Goal: Task Accomplishment & Management: Complete application form

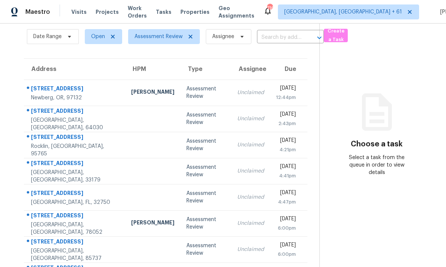
scroll to position [19, 0]
click at [140, 88] on div "Nicholas Hatten" at bounding box center [152, 92] width 43 height 9
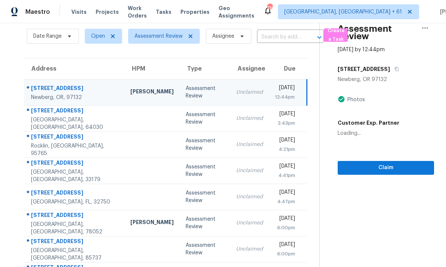
scroll to position [19, 0]
click at [311, 164] on span "Claim" at bounding box center [386, 168] width 84 height 9
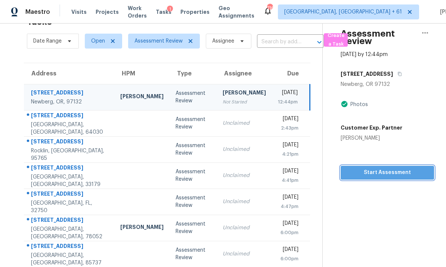
click at [311, 168] on span "Start Assessment" at bounding box center [387, 172] width 81 height 9
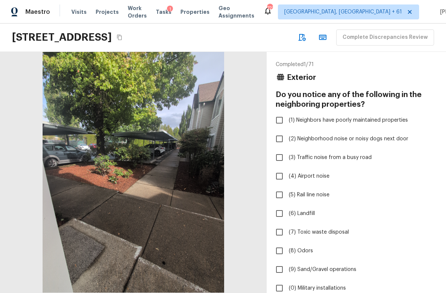
click at [123, 38] on icon "Copy Address" at bounding box center [120, 37] width 6 height 6
click at [122, 37] on icon "Copy Address" at bounding box center [119, 38] width 5 height 6
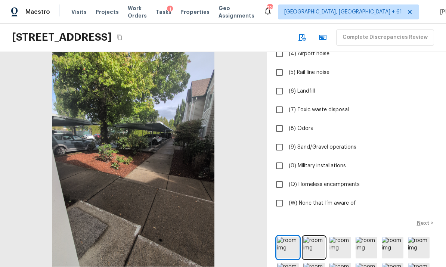
scroll to position [28, 0]
click at [315, 237] on img at bounding box center [314, 248] width 22 height 22
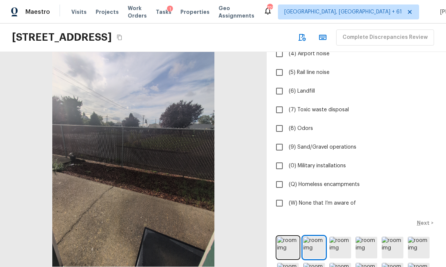
click at [342, 237] on img at bounding box center [340, 248] width 22 height 22
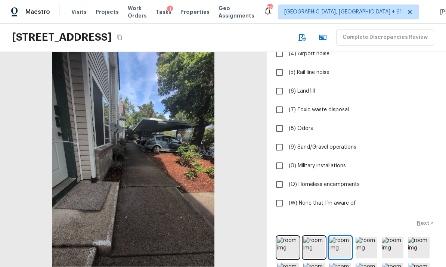
click at [368, 237] on img at bounding box center [367, 248] width 22 height 22
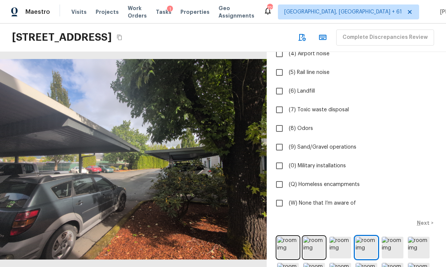
click at [392, 237] on img at bounding box center [393, 248] width 22 height 22
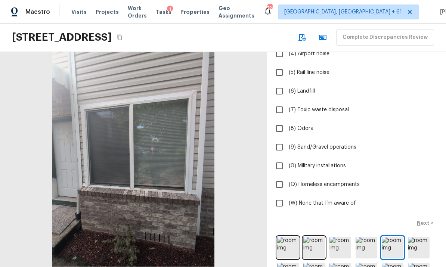
click at [414, 237] on img at bounding box center [419, 248] width 22 height 22
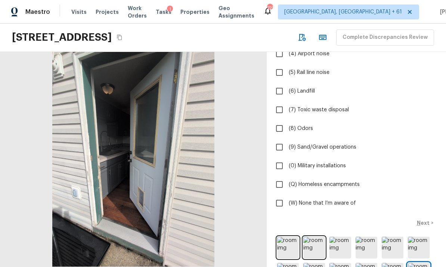
click at [282, 237] on img at bounding box center [288, 248] width 22 height 22
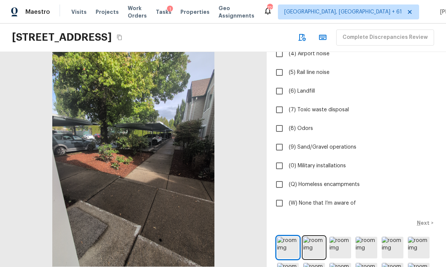
click at [315, 237] on img at bounding box center [314, 248] width 22 height 22
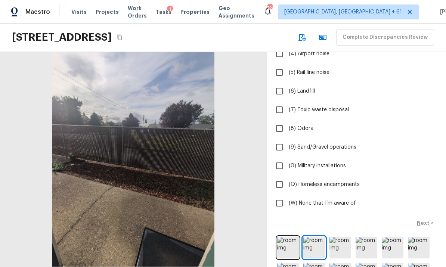
click at [338, 237] on img at bounding box center [340, 248] width 22 height 22
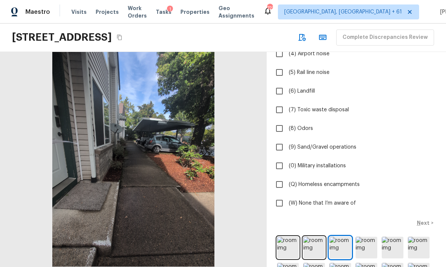
click at [364, 237] on img at bounding box center [367, 248] width 22 height 22
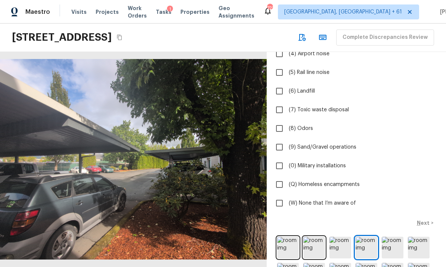
click at [382, 237] on img at bounding box center [393, 248] width 22 height 22
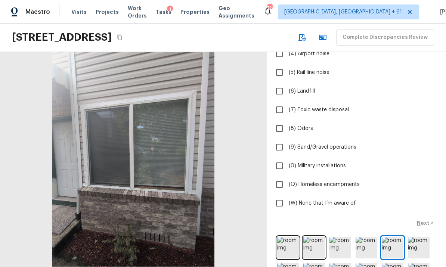
click at [414, 237] on img at bounding box center [419, 248] width 22 height 22
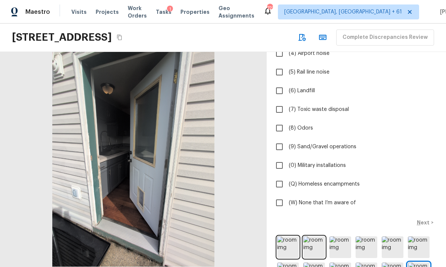
scroll to position [123, 0]
click at [345, 199] on span "(W) None that I’m aware of" at bounding box center [322, 202] width 67 height 7
click at [287, 195] on input "(W) None that I’m aware of" at bounding box center [280, 203] width 16 height 16
checkbox input "true"
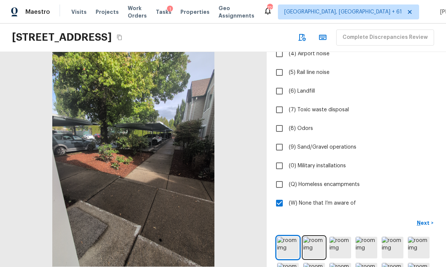
click at [424, 219] on p "Next" at bounding box center [424, 222] width 14 height 7
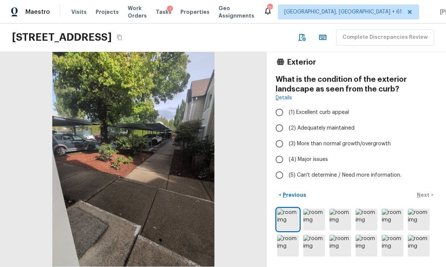
scroll to position [0, 0]
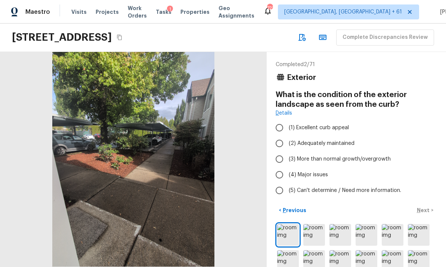
click at [349, 140] on span "(2) Adequately maintained" at bounding box center [322, 143] width 66 height 7
click at [287, 136] on input "(2) Adequately maintained" at bounding box center [280, 144] width 16 height 16
radio input "true"
click at [425, 207] on p "Next" at bounding box center [424, 210] width 14 height 7
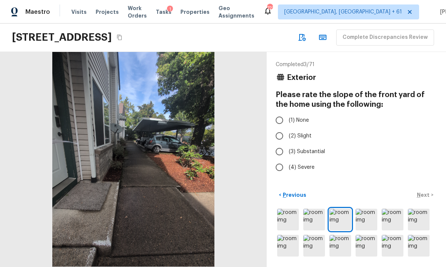
click at [304, 117] on span "(1) None" at bounding box center [299, 120] width 20 height 7
click at [287, 112] on input "(1) None" at bounding box center [280, 120] width 16 height 16
radio input "true"
click at [427, 196] on p "Next" at bounding box center [424, 194] width 14 height 7
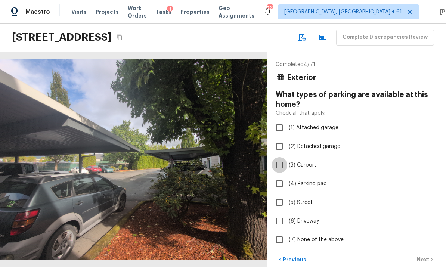
click at [280, 157] on input "(3) Carport" at bounding box center [280, 165] width 16 height 16
checkbox input "true"
click at [424, 256] on p "Next" at bounding box center [424, 259] width 14 height 7
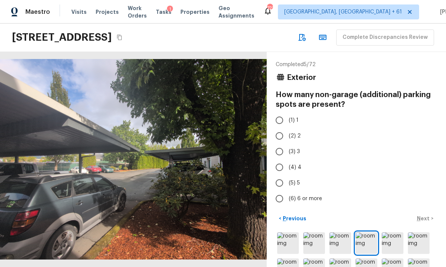
click at [281, 112] on input "(1) 1" at bounding box center [280, 120] width 16 height 16
radio input "true"
click at [422, 215] on p "Next" at bounding box center [424, 218] width 14 height 7
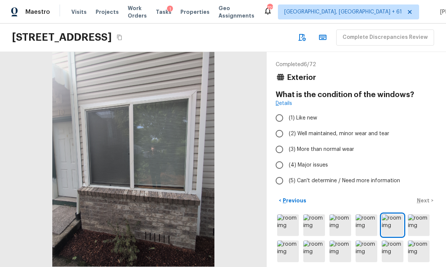
click at [281, 126] on input "(2) Well maintained, minor wear and tear" at bounding box center [280, 134] width 16 height 16
radio input "true"
click at [424, 197] on p "Next" at bounding box center [424, 200] width 14 height 7
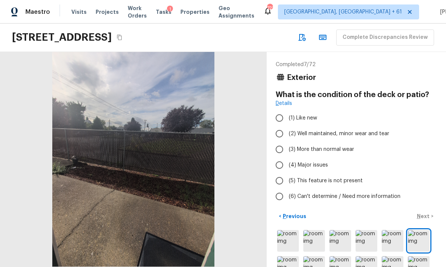
click at [318, 130] on span "(2) Well maintained, minor wear and tear" at bounding box center [339, 133] width 100 height 7
click at [287, 126] on input "(2) Well maintained, minor wear and tear" at bounding box center [280, 134] width 16 height 16
radio input "true"
click at [425, 213] on p "Next" at bounding box center [424, 216] width 14 height 7
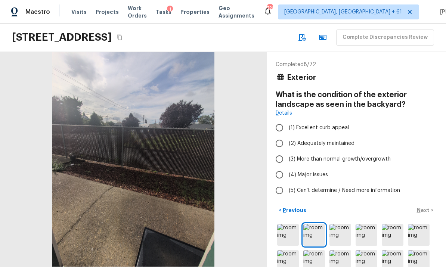
click at [321, 136] on label "(2) Adequately maintained" at bounding box center [352, 144] width 160 height 16
click at [287, 136] on input "(2) Adequately maintained" at bounding box center [280, 144] width 16 height 16
radio input "true"
click at [423, 207] on p "Next" at bounding box center [424, 210] width 14 height 7
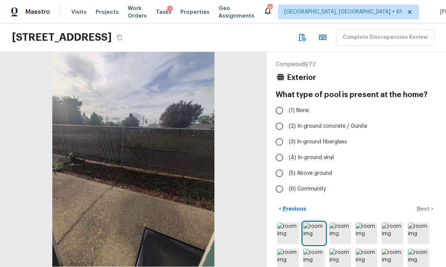
click at [305, 107] on span "(1) None" at bounding box center [299, 110] width 20 height 7
click at [287, 103] on input "(1) None" at bounding box center [280, 111] width 16 height 16
radio input "true"
click at [426, 205] on p "Next" at bounding box center [424, 208] width 14 height 7
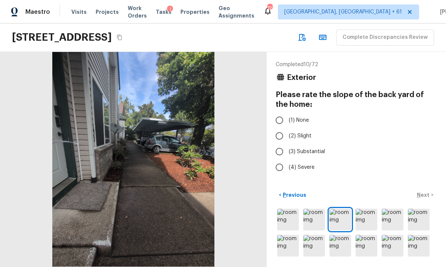
click at [301, 117] on span "(1) None" at bounding box center [299, 120] width 20 height 7
click at [287, 112] on input "(1) None" at bounding box center [280, 120] width 16 height 16
radio input "true"
click at [422, 194] on p "Next" at bounding box center [424, 194] width 14 height 7
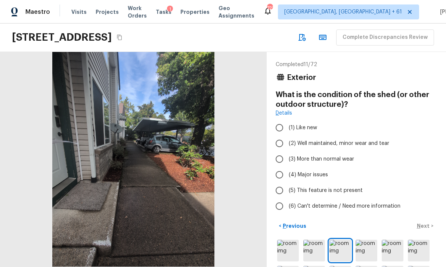
click at [338, 187] on span "(5) This feature is not present" at bounding box center [326, 190] width 74 height 7
click at [287, 183] on input "(5) This feature is not present" at bounding box center [280, 191] width 16 height 16
radio input "true"
click at [425, 222] on p "Next" at bounding box center [424, 225] width 14 height 7
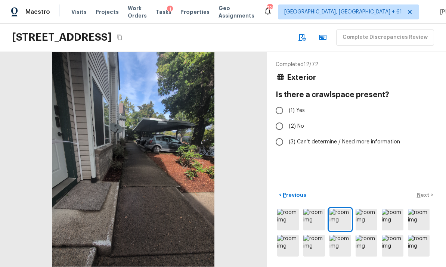
click at [299, 123] on span "(2) No" at bounding box center [296, 126] width 15 height 7
click at [287, 118] on input "(2) No" at bounding box center [280, 126] width 16 height 16
radio input "true"
click at [423, 195] on p "Next" at bounding box center [424, 194] width 14 height 7
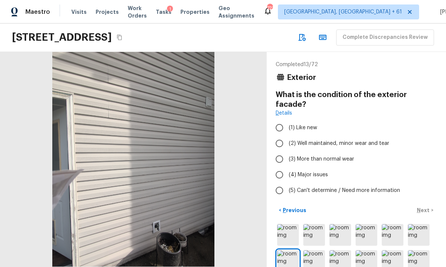
click at [324, 140] on span "(2) Well maintained, minor wear and tear" at bounding box center [339, 143] width 100 height 7
click at [287, 136] on input "(2) Well maintained, minor wear and tear" at bounding box center [280, 144] width 16 height 16
radio input "true"
click at [426, 204] on button "Next >" at bounding box center [425, 210] width 24 height 12
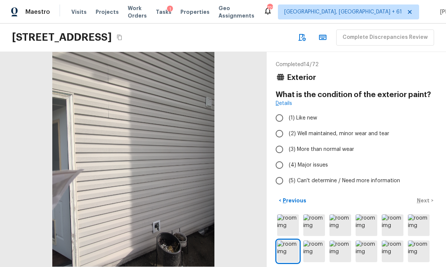
click at [343, 130] on span "(2) Well maintained, minor wear and tear" at bounding box center [339, 133] width 100 height 7
click at [287, 126] on input "(2) Well maintained, minor wear and tear" at bounding box center [280, 134] width 16 height 16
radio input "true"
click at [426, 198] on p "Next" at bounding box center [424, 200] width 14 height 7
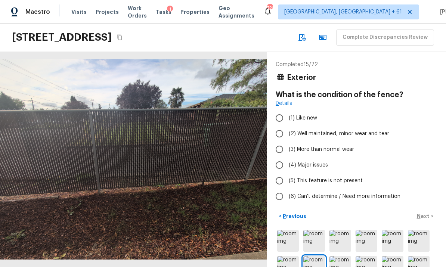
click at [335, 130] on span "(2) Well maintained, minor wear and tear" at bounding box center [339, 133] width 100 height 7
click at [287, 126] on input "(2) Well maintained, minor wear and tear" at bounding box center [280, 134] width 16 height 16
radio input "true"
click at [425, 213] on p "Next" at bounding box center [424, 216] width 14 height 7
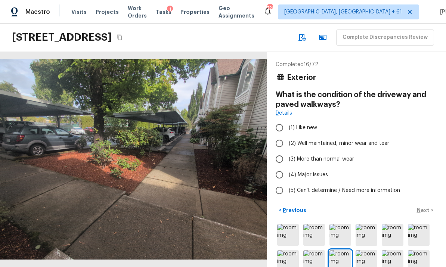
click at [335, 140] on span "(2) Well maintained, minor wear and tear" at bounding box center [339, 143] width 100 height 7
click at [287, 136] on input "(2) Well maintained, minor wear and tear" at bounding box center [280, 144] width 16 height 16
radio input "true"
click at [423, 207] on p "Next" at bounding box center [424, 210] width 14 height 7
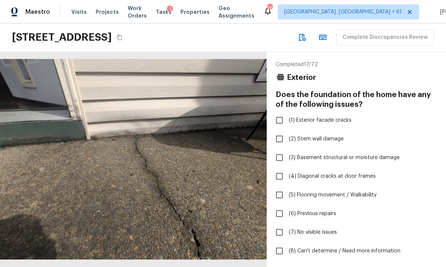
click at [323, 229] on span "(7) No visible issues" at bounding box center [313, 232] width 48 height 7
click at [287, 225] on input "(7) No visible issues" at bounding box center [280, 233] width 16 height 16
checkbox input "true"
click at [426, 267] on p "Next" at bounding box center [424, 270] width 14 height 7
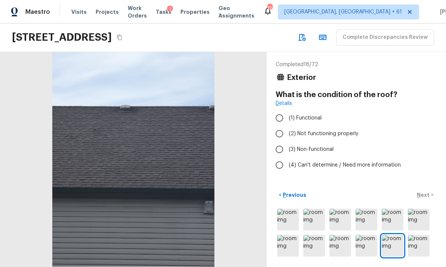
click at [309, 110] on label "(1) Functional" at bounding box center [352, 118] width 160 height 16
click at [287, 110] on input "(1) Functional" at bounding box center [280, 118] width 16 height 16
radio input "true"
click at [425, 196] on p "Next" at bounding box center [424, 194] width 14 height 7
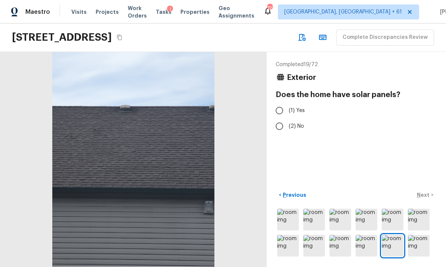
click at [303, 123] on span "(2) No" at bounding box center [296, 126] width 15 height 7
click at [287, 118] on input "(2) No" at bounding box center [280, 126] width 16 height 16
radio input "true"
click at [424, 200] on button "Next >" at bounding box center [425, 195] width 24 height 12
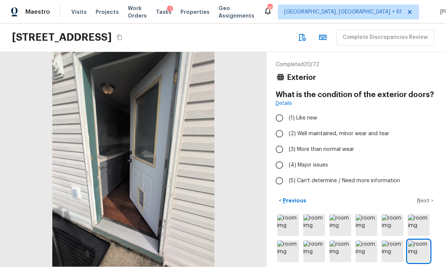
click at [349, 130] on span "(2) Well maintained, minor wear and tear" at bounding box center [339, 133] width 100 height 7
click at [287, 126] on input "(2) Well maintained, minor wear and tear" at bounding box center [280, 134] width 16 height 16
radio input "true"
click at [424, 197] on p "Next" at bounding box center [424, 200] width 14 height 7
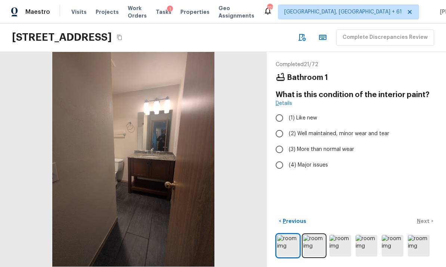
click at [317, 247] on img at bounding box center [314, 246] width 22 height 22
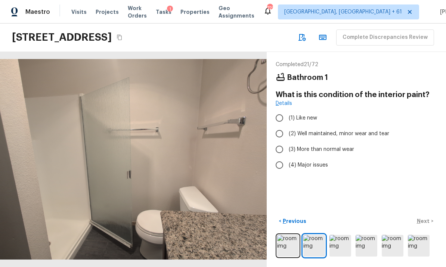
click at [337, 248] on img at bounding box center [340, 246] width 22 height 22
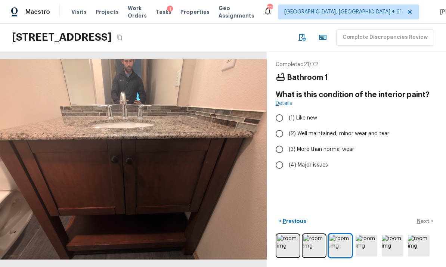
click at [362, 246] on img at bounding box center [367, 246] width 22 height 22
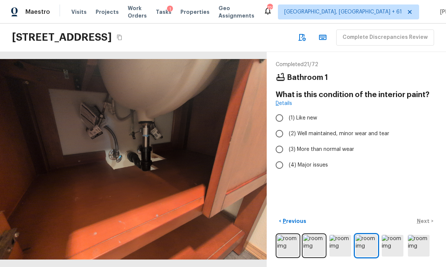
click at [389, 248] on img at bounding box center [393, 246] width 22 height 22
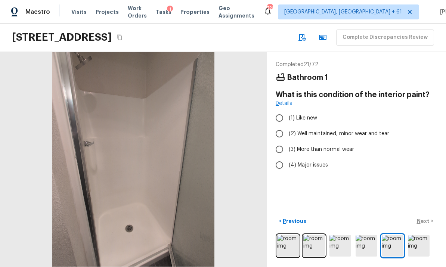
click at [414, 246] on img at bounding box center [419, 246] width 22 height 22
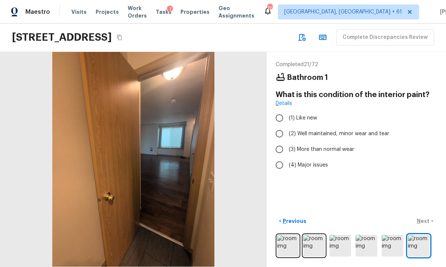
click at [346, 130] on span "(2) Well maintained, minor wear and tear" at bounding box center [339, 133] width 100 height 7
click at [287, 126] on input "(2) Well maintained, minor wear and tear" at bounding box center [280, 134] width 16 height 16
radio input "true"
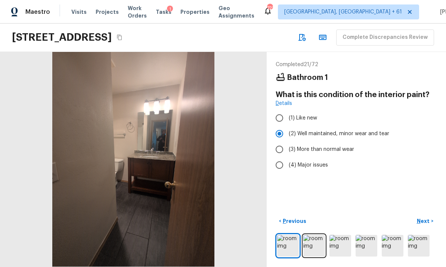
click at [425, 219] on p "Next" at bounding box center [424, 220] width 14 height 7
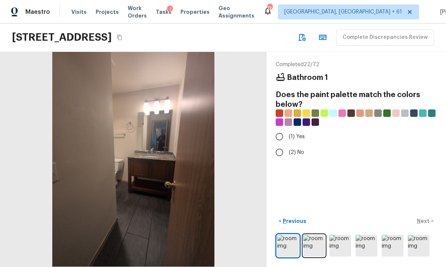
click at [296, 145] on label "(2) No" at bounding box center [352, 153] width 160 height 16
click at [287, 145] on input "(2) No" at bounding box center [280, 153] width 16 height 16
radio input "true"
click at [425, 216] on button "Next >" at bounding box center [425, 221] width 24 height 12
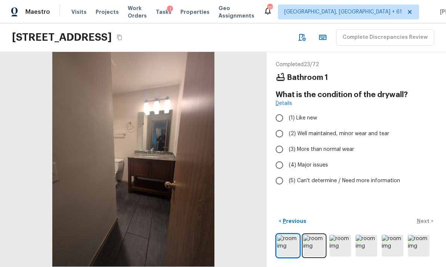
click at [318, 130] on span "(2) Well maintained, minor wear and tear" at bounding box center [339, 133] width 100 height 7
click at [287, 126] on input "(2) Well maintained, minor wear and tear" at bounding box center [280, 134] width 16 height 16
radio input "true"
click at [423, 218] on p "Next" at bounding box center [424, 220] width 14 height 7
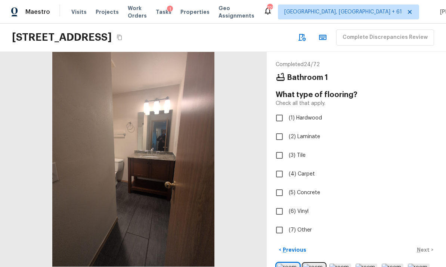
click at [330, 263] on div "Completed 24 / 72 Bathroom 1 What type of flooring? Check all that apply. (1) H…" at bounding box center [356, 159] width 179 height 215
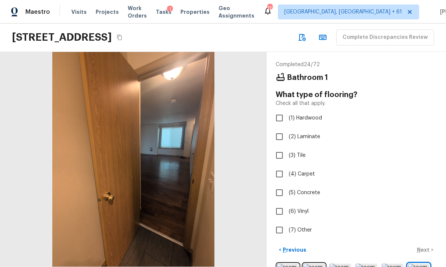
click at [301, 148] on label "(3) Tile" at bounding box center [352, 156] width 160 height 16
click at [287, 148] on input "(3) Tile" at bounding box center [280, 156] width 16 height 16
checkbox input "true"
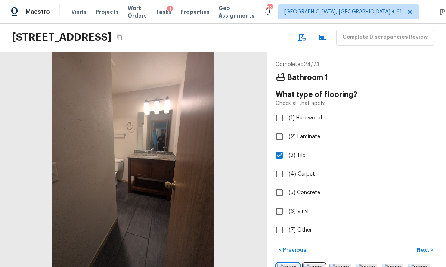
click at [426, 246] on p "Next" at bounding box center [424, 249] width 14 height 7
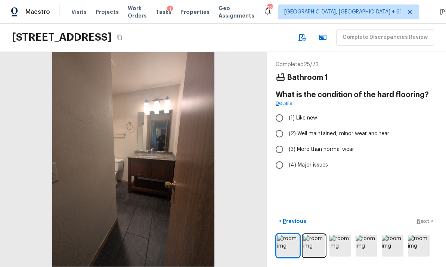
click at [317, 130] on span "(2) Well maintained, minor wear and tear" at bounding box center [339, 133] width 100 height 7
click at [287, 126] on input "(2) Well maintained, minor wear and tear" at bounding box center [280, 134] width 16 height 16
radio input "true"
click at [427, 221] on p "Next" at bounding box center [424, 220] width 14 height 7
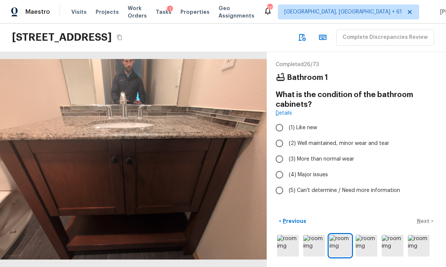
click at [366, 140] on span "(2) Well maintained, minor wear and tear" at bounding box center [339, 143] width 100 height 7
click at [287, 136] on input "(2) Well maintained, minor wear and tear" at bounding box center [280, 144] width 16 height 16
radio input "true"
click at [428, 221] on p "Next" at bounding box center [424, 220] width 14 height 7
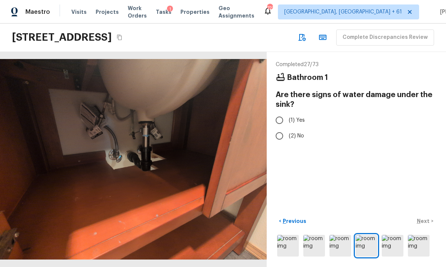
click at [302, 132] on span "(2) No" at bounding box center [296, 135] width 15 height 7
click at [287, 128] on input "(2) No" at bounding box center [280, 136] width 16 height 16
radio input "true"
click at [425, 222] on p "Next" at bounding box center [424, 220] width 14 height 7
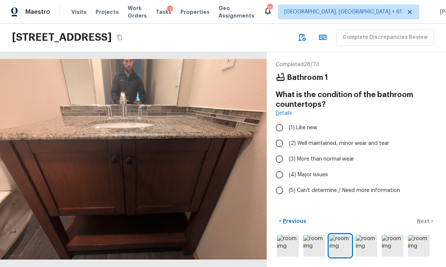
click at [347, 140] on span "(2) Well maintained, minor wear and tear" at bounding box center [339, 143] width 100 height 7
click at [287, 136] on input "(2) Well maintained, minor wear and tear" at bounding box center [280, 144] width 16 height 16
radio input "true"
click at [423, 222] on p "Next" at bounding box center [424, 220] width 14 height 7
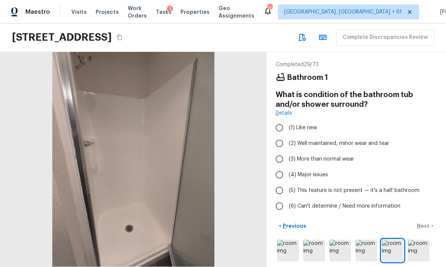
click at [362, 140] on span "(2) Well maintained, minor wear and tear" at bounding box center [339, 143] width 100 height 7
click at [287, 136] on input "(2) Well maintained, minor wear and tear" at bounding box center [280, 144] width 16 height 16
radio input "true"
click at [423, 222] on p "Next" at bounding box center [424, 225] width 14 height 7
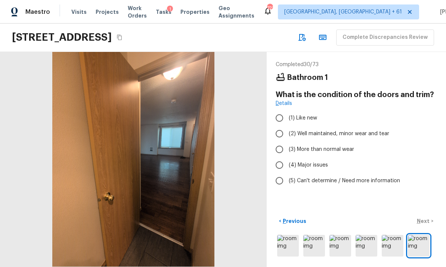
click at [364, 130] on span "(2) Well maintained, minor wear and tear" at bounding box center [339, 133] width 100 height 7
click at [287, 126] on input "(2) Well maintained, minor wear and tear" at bounding box center [280, 134] width 16 height 16
radio input "true"
click at [423, 222] on p "Next" at bounding box center [424, 220] width 14 height 7
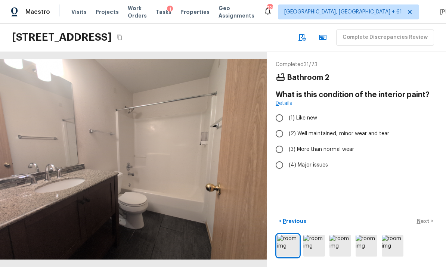
click at [314, 247] on img at bounding box center [314, 246] width 22 height 22
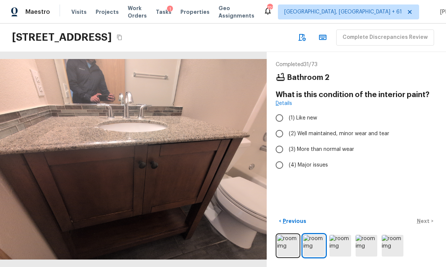
click at [290, 246] on img at bounding box center [288, 246] width 22 height 22
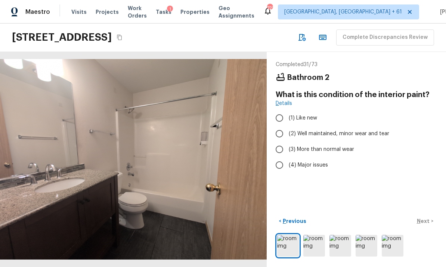
click at [314, 247] on img at bounding box center [314, 246] width 22 height 22
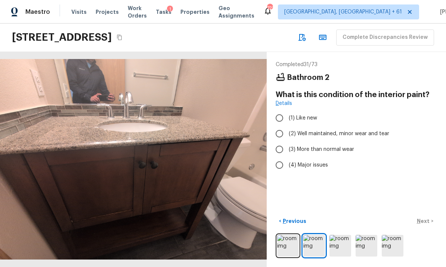
click at [338, 248] on img at bounding box center [340, 246] width 22 height 22
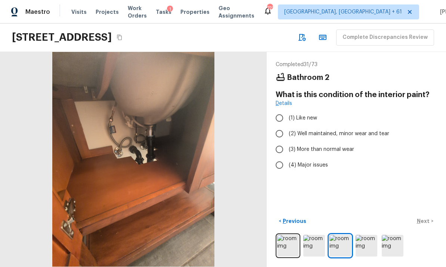
click at [363, 246] on img at bounding box center [367, 246] width 22 height 22
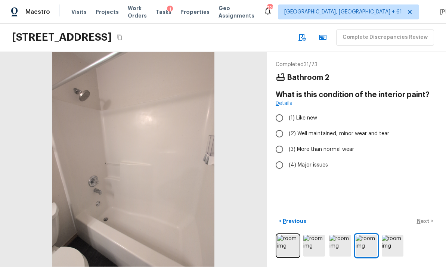
click at [390, 248] on img at bounding box center [393, 246] width 22 height 22
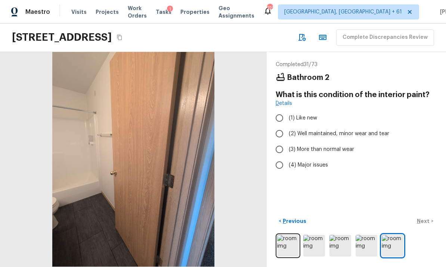
click at [328, 130] on span "(2) Well maintained, minor wear and tear" at bounding box center [339, 133] width 100 height 7
click at [287, 126] on input "(2) Well maintained, minor wear and tear" at bounding box center [280, 134] width 16 height 16
radio input "true"
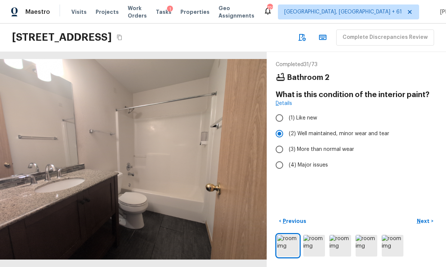
click at [424, 224] on p "Next" at bounding box center [424, 220] width 14 height 7
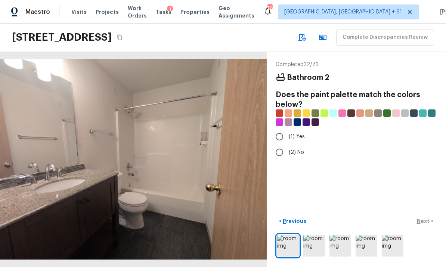
click at [295, 149] on span "(2) No" at bounding box center [296, 152] width 15 height 7
click at [287, 145] on input "(2) No" at bounding box center [280, 153] width 16 height 16
radio input "true"
click at [424, 220] on p "Next" at bounding box center [424, 220] width 14 height 7
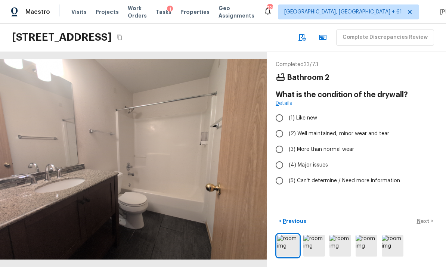
click at [335, 130] on span "(2) Well maintained, minor wear and tear" at bounding box center [339, 133] width 100 height 7
click at [287, 126] on input "(2) Well maintained, minor wear and tear" at bounding box center [280, 134] width 16 height 16
radio input "true"
click at [420, 221] on p "Next" at bounding box center [424, 220] width 14 height 7
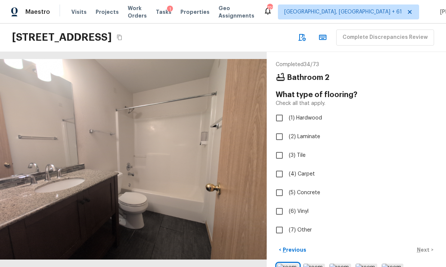
click at [301, 152] on span "(3) Tile" at bounding box center [297, 155] width 17 height 7
click at [287, 148] on input "(3) Tile" at bounding box center [280, 156] width 16 height 16
checkbox input "true"
click at [425, 246] on p "Next" at bounding box center [424, 249] width 14 height 7
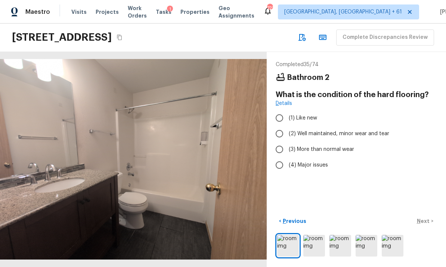
click at [347, 130] on span "(2) Well maintained, minor wear and tear" at bounding box center [339, 133] width 100 height 7
click at [287, 126] on input "(2) Well maintained, minor wear and tear" at bounding box center [280, 134] width 16 height 16
radio input "true"
click at [430, 221] on button "Next >" at bounding box center [425, 221] width 24 height 12
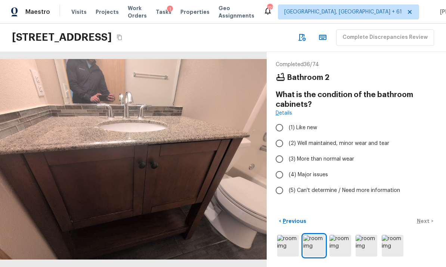
click at [361, 140] on span "(2) Well maintained, minor wear and tear" at bounding box center [339, 143] width 100 height 7
click at [287, 136] on input "(2) Well maintained, minor wear and tear" at bounding box center [280, 144] width 16 height 16
radio input "true"
click at [430, 222] on p "Next" at bounding box center [424, 220] width 14 height 7
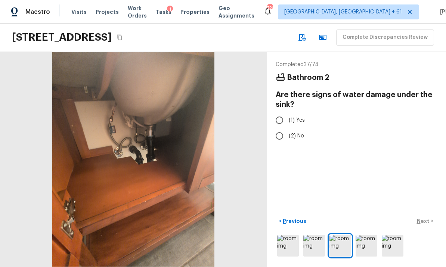
click at [302, 132] on span "(2) No" at bounding box center [296, 135] width 15 height 7
click at [287, 128] on input "(2) No" at bounding box center [280, 136] width 16 height 16
radio input "true"
click at [425, 219] on p "Next" at bounding box center [424, 220] width 14 height 7
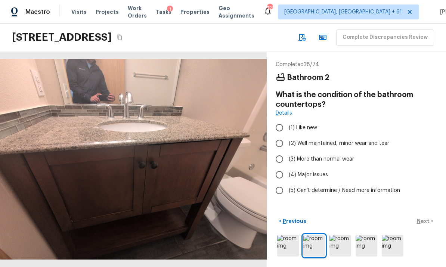
click at [366, 140] on span "(2) Well maintained, minor wear and tear" at bounding box center [339, 143] width 100 height 7
click at [287, 136] on input "(2) Well maintained, minor wear and tear" at bounding box center [280, 144] width 16 height 16
radio input "true"
click at [427, 223] on p "Next" at bounding box center [424, 220] width 14 height 7
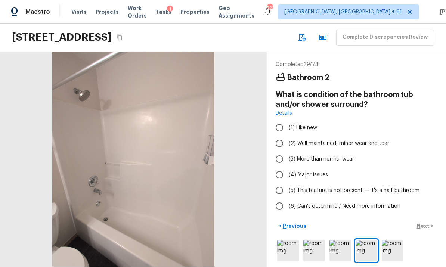
click at [365, 140] on span "(2) Well maintained, minor wear and tear" at bounding box center [339, 143] width 100 height 7
click at [287, 136] on input "(2) Well maintained, minor wear and tear" at bounding box center [280, 144] width 16 height 16
radio input "true"
click at [426, 223] on p "Next" at bounding box center [424, 225] width 14 height 7
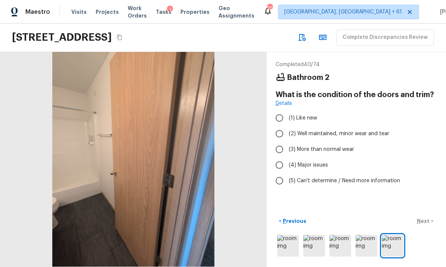
click at [371, 130] on span "(2) Well maintained, minor wear and tear" at bounding box center [339, 133] width 100 height 7
click at [287, 126] on input "(2) Well maintained, minor wear and tear" at bounding box center [280, 134] width 16 height 16
radio input "true"
click at [425, 224] on p "Next" at bounding box center [424, 220] width 14 height 7
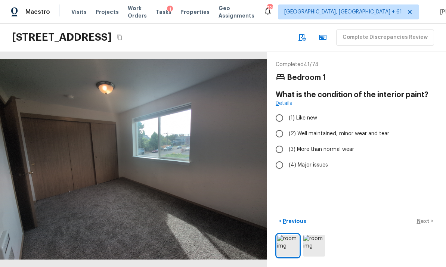
click at [318, 244] on img at bounding box center [314, 246] width 22 height 22
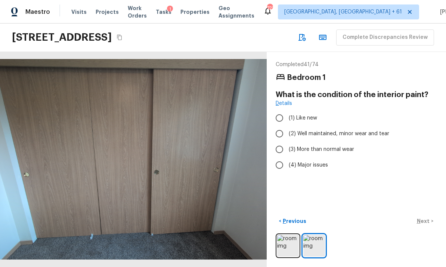
click at [281, 245] on img at bounding box center [288, 246] width 22 height 22
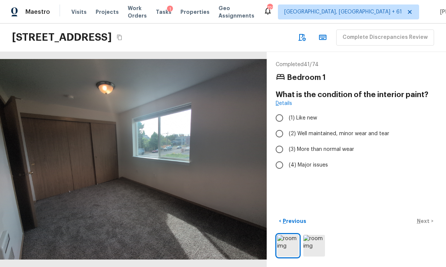
click at [318, 247] on img at bounding box center [314, 246] width 22 height 22
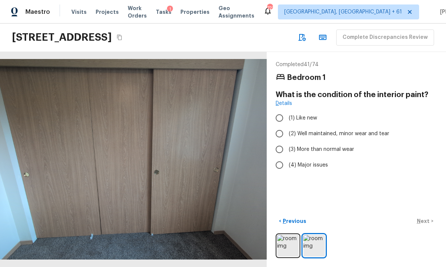
click at [287, 245] on img at bounding box center [288, 246] width 22 height 22
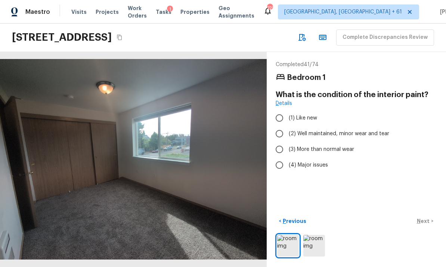
click at [341, 126] on label "(2) Well maintained, minor wear and tear" at bounding box center [352, 134] width 160 height 16
click at [287, 126] on input "(2) Well maintained, minor wear and tear" at bounding box center [280, 134] width 16 height 16
radio input "true"
click at [422, 216] on button "Next >" at bounding box center [425, 221] width 24 height 12
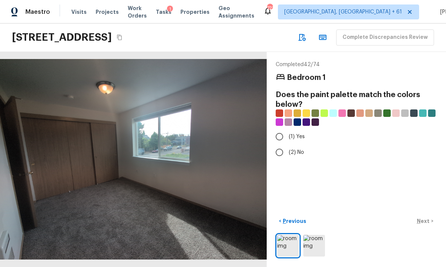
click at [293, 149] on span "(2) No" at bounding box center [296, 152] width 15 height 7
click at [287, 145] on input "(2) No" at bounding box center [280, 153] width 16 height 16
radio input "true"
click at [422, 220] on p "Next" at bounding box center [424, 220] width 14 height 7
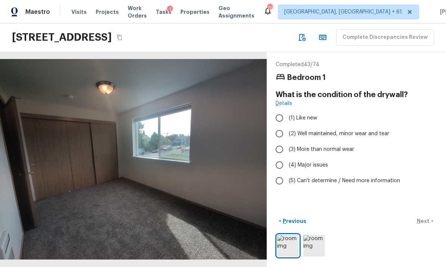
click at [343, 130] on span "(2) Well maintained, minor wear and tear" at bounding box center [339, 133] width 100 height 7
click at [287, 126] on input "(2) Well maintained, minor wear and tear" at bounding box center [280, 134] width 16 height 16
radio input "true"
click at [421, 220] on p "Next" at bounding box center [424, 220] width 14 height 7
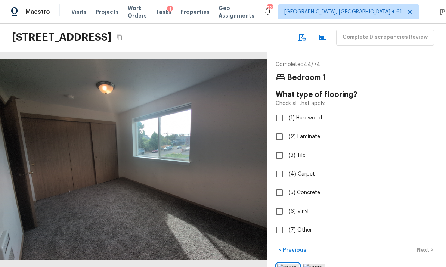
click at [303, 170] on span "(4) Carpet" at bounding box center [302, 173] width 26 height 7
click at [287, 166] on input "(4) Carpet" at bounding box center [280, 174] width 16 height 16
checkbox input "true"
click at [424, 246] on p "Next" at bounding box center [424, 249] width 14 height 7
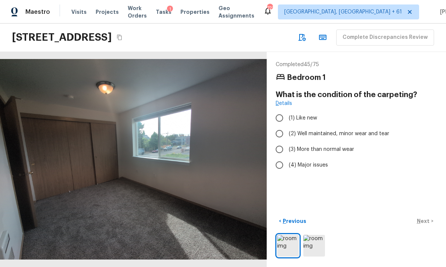
click at [337, 130] on span "(2) Well maintained, minor wear and tear" at bounding box center [339, 133] width 100 height 7
click at [287, 126] on input "(2) Well maintained, minor wear and tear" at bounding box center [280, 134] width 16 height 16
radio input "true"
click at [423, 220] on p "Next" at bounding box center [424, 220] width 14 height 7
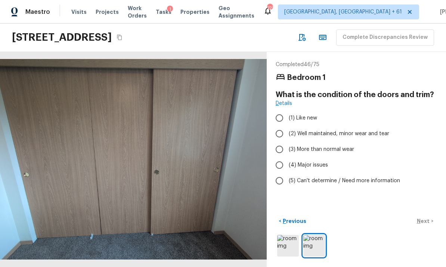
click at [345, 130] on span "(2) Well maintained, minor wear and tear" at bounding box center [339, 133] width 100 height 7
click at [287, 126] on input "(2) Well maintained, minor wear and tear" at bounding box center [280, 134] width 16 height 16
radio input "true"
click at [424, 219] on p "Next" at bounding box center [424, 220] width 14 height 7
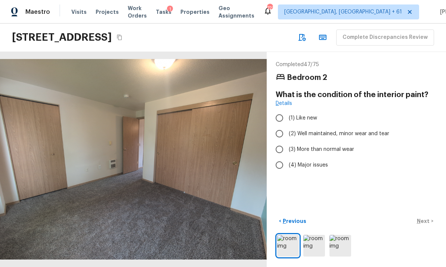
click at [312, 245] on img at bounding box center [314, 246] width 22 height 22
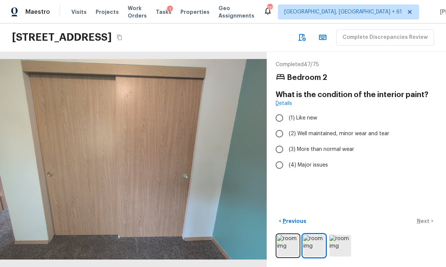
click at [341, 247] on img at bounding box center [340, 246] width 22 height 22
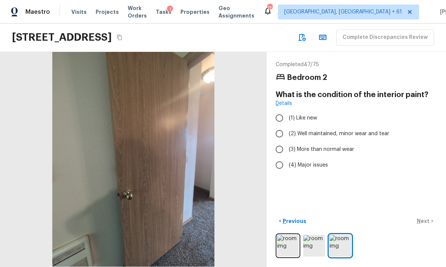
click at [308, 245] on img at bounding box center [314, 246] width 22 height 22
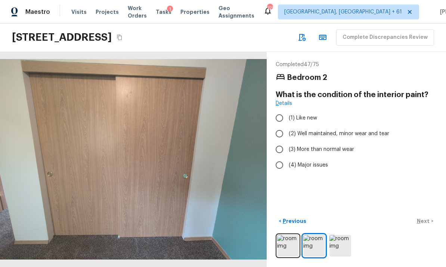
click at [315, 247] on img at bounding box center [314, 246] width 22 height 22
click at [311, 248] on img at bounding box center [314, 246] width 22 height 22
click at [337, 248] on img at bounding box center [340, 246] width 22 height 22
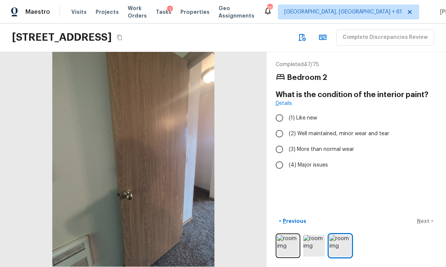
click at [283, 247] on img at bounding box center [288, 246] width 22 height 22
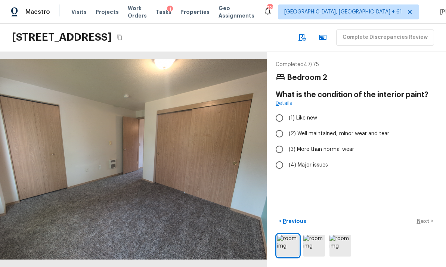
click at [337, 130] on span "(2) Well maintained, minor wear and tear" at bounding box center [339, 133] width 100 height 7
click at [287, 126] on input "(2) Well maintained, minor wear and tear" at bounding box center [280, 134] width 16 height 16
radio input "true"
click at [420, 220] on p "Next" at bounding box center [424, 220] width 14 height 7
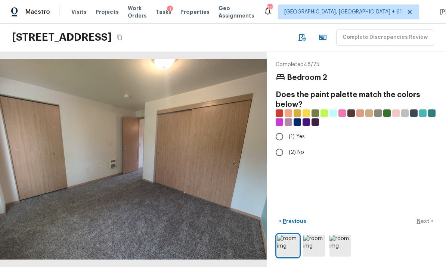
click at [297, 149] on span "(2) No" at bounding box center [296, 152] width 15 height 7
click at [287, 145] on input "(2) No" at bounding box center [280, 153] width 16 height 16
radio input "true"
click at [422, 219] on p "Next" at bounding box center [424, 220] width 14 height 7
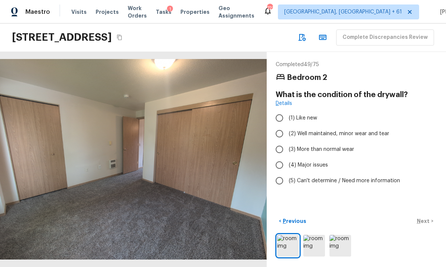
click at [353, 130] on span "(2) Well maintained, minor wear and tear" at bounding box center [339, 133] width 100 height 7
click at [287, 126] on input "(2) Well maintained, minor wear and tear" at bounding box center [280, 134] width 16 height 16
radio input "true"
click at [423, 222] on p "Next" at bounding box center [424, 220] width 14 height 7
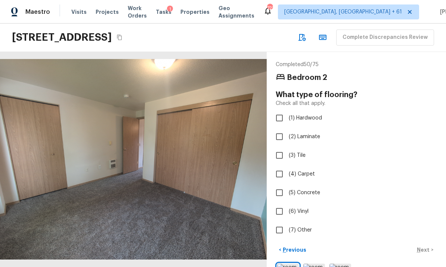
click at [306, 170] on span "(4) Carpet" at bounding box center [302, 173] width 26 height 7
click at [287, 166] on input "(4) Carpet" at bounding box center [280, 174] width 16 height 16
checkbox input "true"
click at [423, 246] on p "Next" at bounding box center [424, 249] width 14 height 7
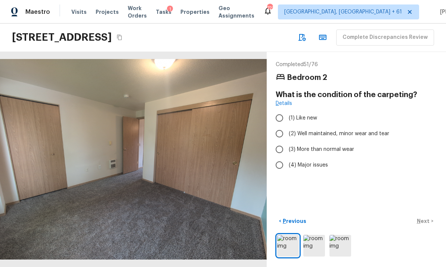
click at [331, 130] on span "(2) Well maintained, minor wear and tear" at bounding box center [339, 133] width 100 height 7
click at [287, 126] on input "(2) Well maintained, minor wear and tear" at bounding box center [280, 134] width 16 height 16
radio input "true"
click at [424, 220] on p "Next" at bounding box center [424, 220] width 14 height 7
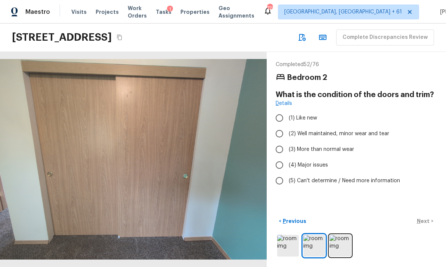
click at [352, 130] on span "(2) Well maintained, minor wear and tear" at bounding box center [339, 133] width 100 height 7
click at [287, 126] on input "(2) Well maintained, minor wear and tear" at bounding box center [280, 134] width 16 height 16
radio input "true"
click at [430, 223] on button "Next >" at bounding box center [425, 221] width 24 height 12
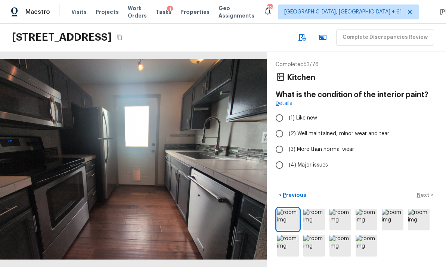
click at [313, 219] on img at bounding box center [314, 220] width 22 height 22
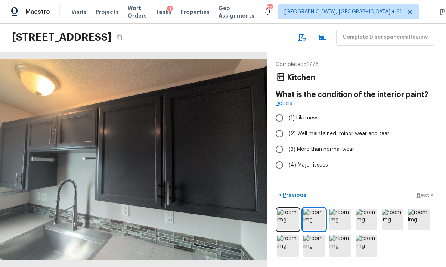
click at [340, 220] on img at bounding box center [340, 220] width 22 height 22
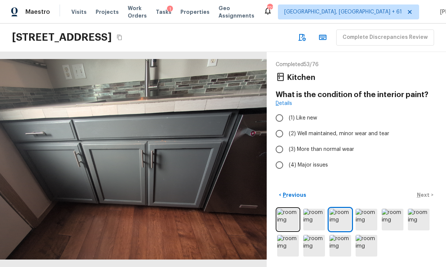
click at [365, 222] on img at bounding box center [367, 220] width 22 height 22
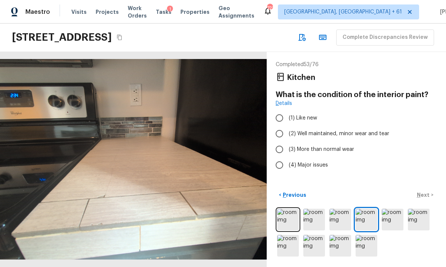
click at [391, 226] on img at bounding box center [393, 220] width 22 height 22
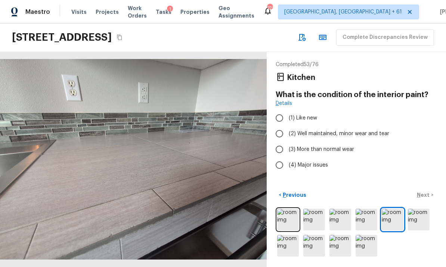
click at [417, 221] on img at bounding box center [419, 220] width 22 height 22
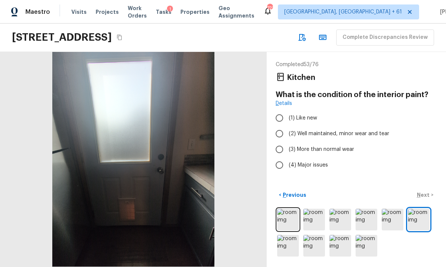
click at [286, 243] on img at bounding box center [288, 246] width 22 height 22
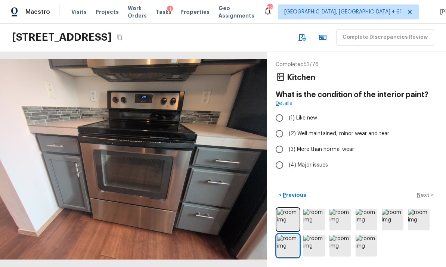
click at [316, 247] on img at bounding box center [314, 246] width 22 height 22
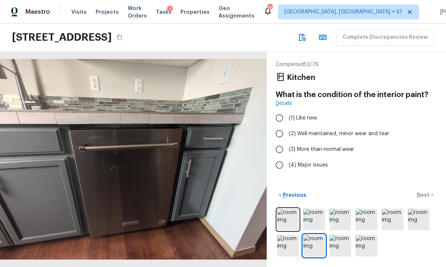
click at [341, 247] on img at bounding box center [340, 246] width 22 height 22
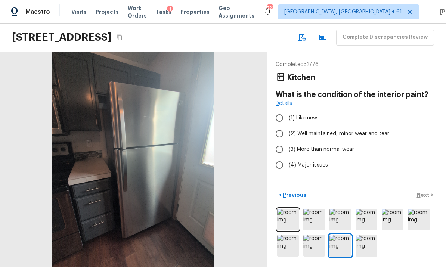
click at [365, 246] on img at bounding box center [367, 246] width 22 height 22
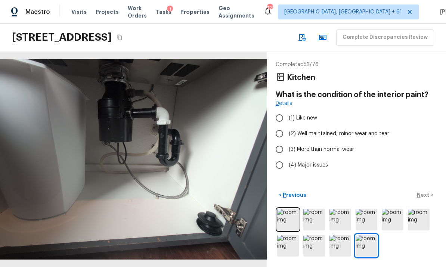
click at [315, 217] on img at bounding box center [314, 220] width 22 height 22
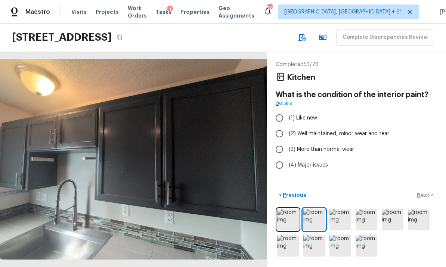
click at [340, 221] on img at bounding box center [340, 220] width 22 height 22
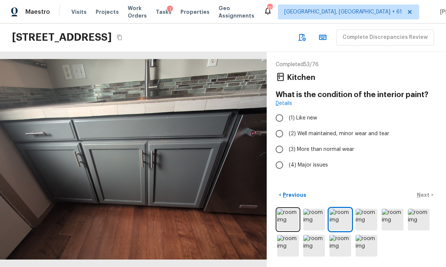
click at [368, 225] on img at bounding box center [367, 220] width 22 height 22
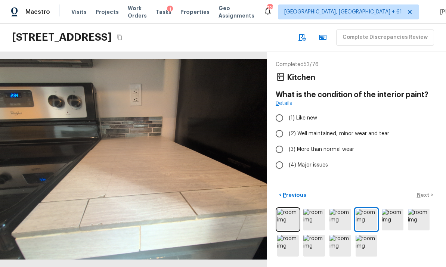
click at [393, 224] on img at bounding box center [393, 220] width 22 height 22
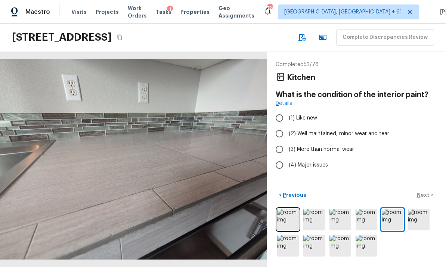
click at [412, 222] on img at bounding box center [419, 220] width 22 height 22
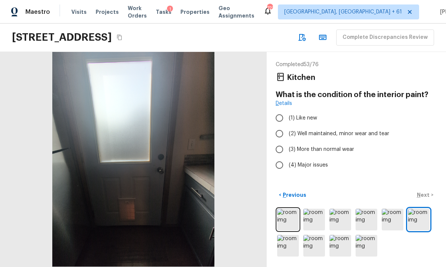
click at [291, 247] on img at bounding box center [288, 246] width 22 height 22
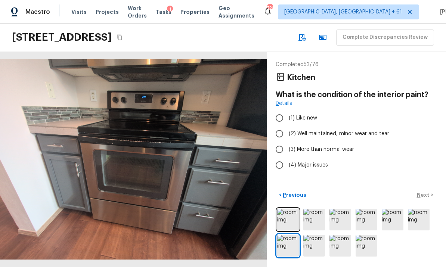
click at [335, 130] on span "(2) Well maintained, minor wear and tear" at bounding box center [339, 133] width 100 height 7
click at [287, 126] on input "(2) Well maintained, minor wear and tear" at bounding box center [280, 134] width 16 height 16
radio input "true"
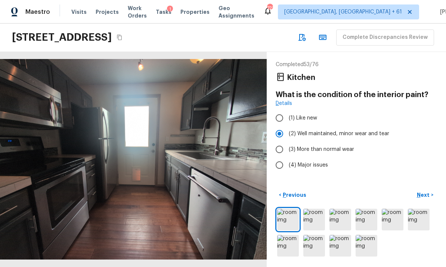
click at [426, 198] on p "Next" at bounding box center [424, 194] width 14 height 7
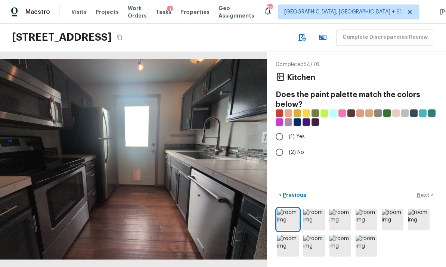
click at [299, 149] on span "(2) No" at bounding box center [296, 152] width 15 height 7
click at [287, 145] on input "(2) No" at bounding box center [280, 153] width 16 height 16
radio input "true"
click at [421, 196] on p "Next" at bounding box center [424, 194] width 14 height 7
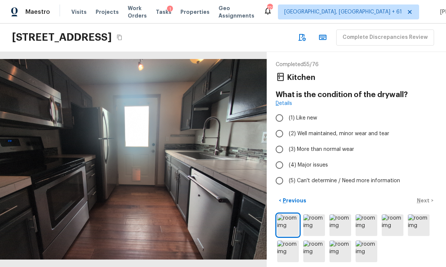
click at [343, 130] on span "(2) Well maintained, minor wear and tear" at bounding box center [339, 133] width 100 height 7
click at [287, 126] on input "(2) Well maintained, minor wear and tear" at bounding box center [280, 134] width 16 height 16
radio input "true"
click at [427, 197] on p "Next" at bounding box center [424, 200] width 14 height 7
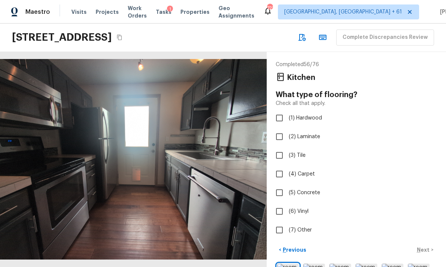
click at [305, 204] on label "(6) Vinyl" at bounding box center [352, 212] width 160 height 16
click at [287, 204] on input "(6) Vinyl" at bounding box center [280, 212] width 16 height 16
checkbox input "true"
click at [424, 246] on p "Next" at bounding box center [424, 249] width 14 height 7
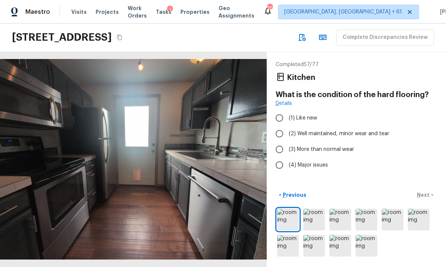
click at [349, 130] on span "(2) Well maintained, minor wear and tear" at bounding box center [339, 133] width 100 height 7
click at [287, 126] on input "(2) Well maintained, minor wear and tear" at bounding box center [280, 134] width 16 height 16
radio input "true"
click at [293, 197] on p "Previous" at bounding box center [293, 194] width 25 height 7
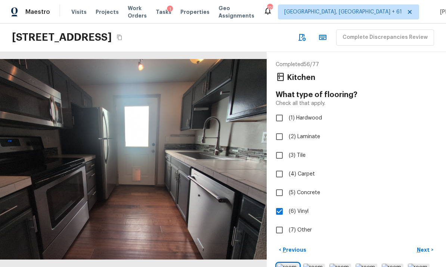
click at [304, 114] on span "(1) Hardwood" at bounding box center [305, 117] width 33 height 7
click at [287, 110] on input "(1) Hardwood" at bounding box center [280, 118] width 16 height 16
checkbox input "true"
click at [280, 204] on input "(6) Vinyl" at bounding box center [280, 212] width 16 height 16
checkbox input "false"
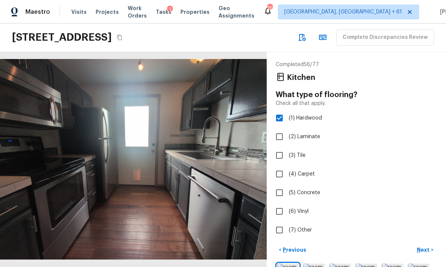
click at [423, 246] on p "Next" at bounding box center [424, 249] width 14 height 7
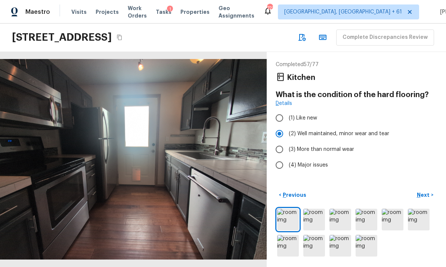
click at [331, 146] on span "(3) More than normal wear" at bounding box center [321, 149] width 65 height 7
click at [287, 142] on input "(3) More than normal wear" at bounding box center [280, 150] width 16 height 16
radio input "true"
click at [426, 198] on p "Next" at bounding box center [424, 194] width 14 height 7
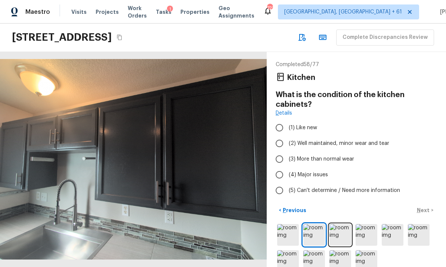
click at [292, 224] on img at bounding box center [288, 235] width 22 height 22
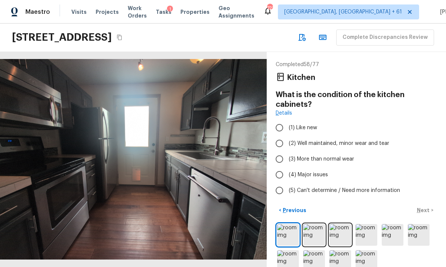
click at [313, 224] on img at bounding box center [314, 235] width 22 height 22
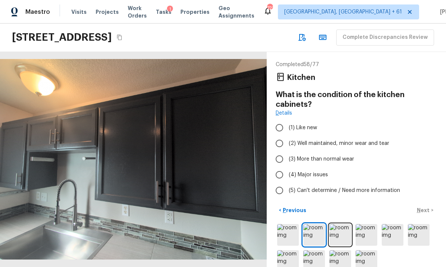
click at [338, 224] on img at bounding box center [340, 235] width 22 height 22
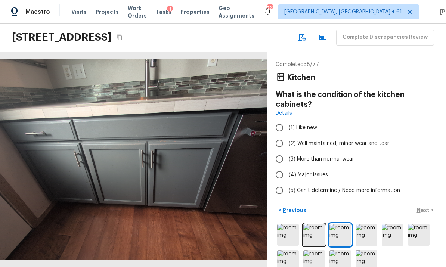
click at [420, 224] on img at bounding box center [419, 235] width 22 height 22
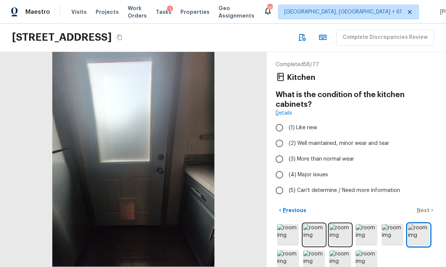
click at [288, 250] on img at bounding box center [288, 261] width 22 height 22
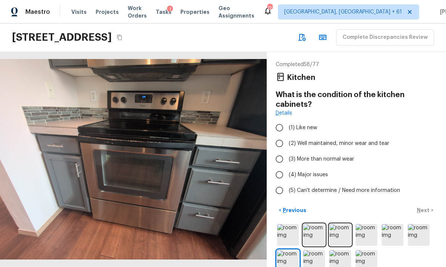
click at [315, 250] on img at bounding box center [314, 261] width 22 height 22
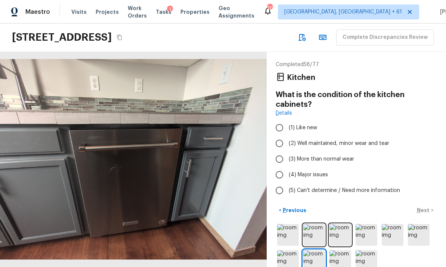
click at [341, 250] on img at bounding box center [340, 261] width 22 height 22
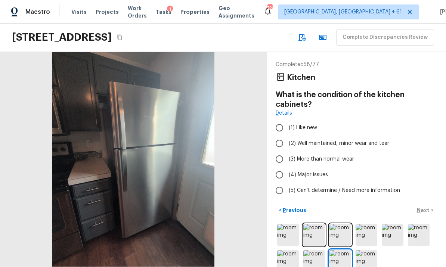
click at [363, 250] on img at bounding box center [367, 261] width 22 height 22
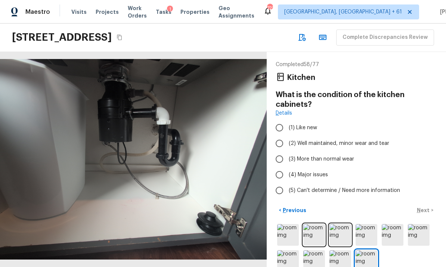
click at [335, 155] on span "(3) More than normal wear" at bounding box center [321, 158] width 65 height 7
click at [287, 151] on input "(3) More than normal wear" at bounding box center [280, 159] width 16 height 16
radio input "true"
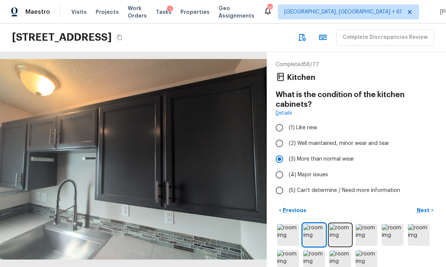
click at [423, 207] on p "Next" at bounding box center [424, 210] width 14 height 7
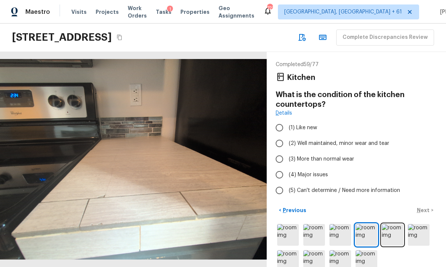
click at [332, 155] on span "(3) More than normal wear" at bounding box center [321, 158] width 65 height 7
click at [287, 151] on input "(3) More than normal wear" at bounding box center [280, 159] width 16 height 16
radio input "true"
click at [428, 207] on p "Next" at bounding box center [424, 210] width 14 height 7
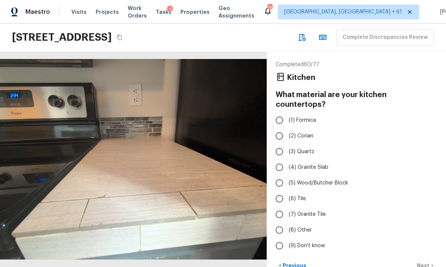
click at [303, 195] on span "(6) Tile" at bounding box center [297, 198] width 17 height 7
click at [287, 191] on input "(6) Tile" at bounding box center [280, 199] width 16 height 16
radio input "true"
click at [425, 262] on p "Next" at bounding box center [424, 265] width 14 height 7
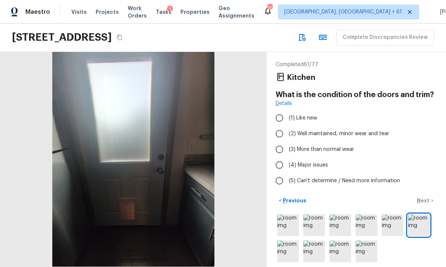
click at [330, 130] on span "(2) Well maintained, minor wear and tear" at bounding box center [339, 133] width 100 height 7
click at [287, 126] on input "(2) Well maintained, minor wear and tear" at bounding box center [280, 134] width 16 height 16
radio input "true"
click at [428, 197] on p "Next" at bounding box center [424, 200] width 14 height 7
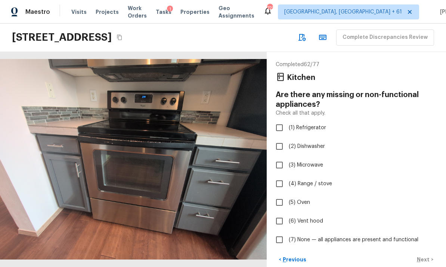
click at [338, 236] on span "(7) None — all appliances are present and functional" at bounding box center [354, 239] width 130 height 7
click at [287, 232] on input "(7) None — all appliances are present and functional" at bounding box center [280, 240] width 16 height 16
checkbox input "true"
click at [421, 256] on p "Next" at bounding box center [424, 259] width 14 height 7
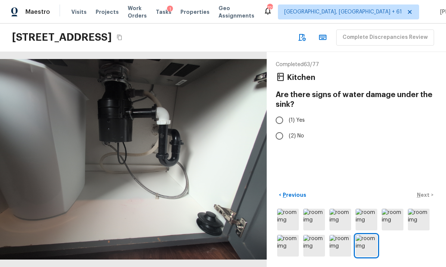
click at [298, 132] on span "(2) No" at bounding box center [296, 135] width 15 height 7
click at [287, 128] on input "(2) No" at bounding box center [280, 136] width 16 height 16
radio input "true"
click at [423, 196] on p "Next" at bounding box center [424, 194] width 14 height 7
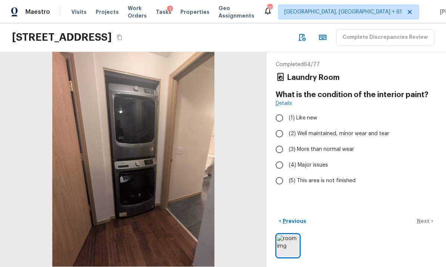
click at [323, 130] on span "(2) Well maintained, minor wear and tear" at bounding box center [339, 133] width 100 height 7
click at [287, 126] on input "(2) Well maintained, minor wear and tear" at bounding box center [280, 134] width 16 height 16
radio input "true"
click at [424, 220] on p "Next" at bounding box center [424, 220] width 14 height 7
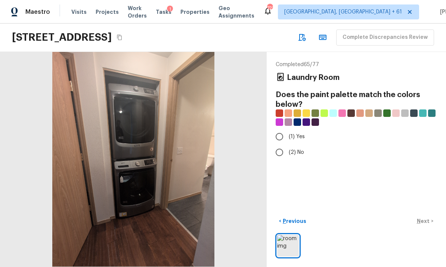
click at [296, 149] on span "(2) No" at bounding box center [296, 152] width 15 height 7
click at [287, 145] on input "(2) No" at bounding box center [280, 153] width 16 height 16
radio input "true"
click at [426, 220] on p "Next" at bounding box center [424, 220] width 14 height 7
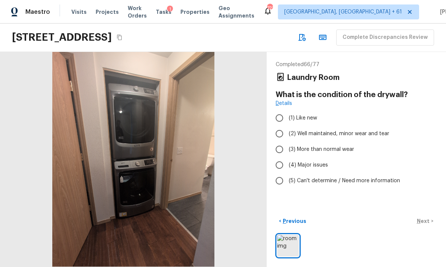
click at [332, 130] on span "(2) Well maintained, minor wear and tear" at bounding box center [339, 133] width 100 height 7
click at [287, 126] on input "(2) Well maintained, minor wear and tear" at bounding box center [280, 134] width 16 height 16
radio input "true"
click at [422, 222] on p "Next" at bounding box center [424, 220] width 14 height 7
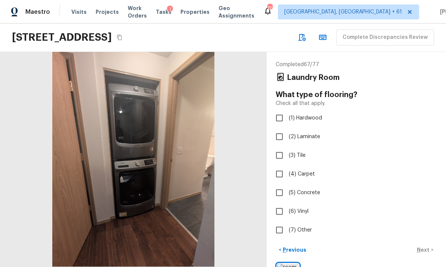
click at [312, 114] on span "(1) Hardwood" at bounding box center [305, 117] width 33 height 7
click at [287, 110] on input "(1) Hardwood" at bounding box center [280, 118] width 16 height 16
checkbox input "true"
click at [423, 246] on p "Next" at bounding box center [424, 249] width 14 height 7
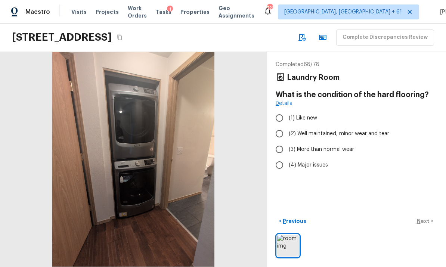
click at [337, 146] on span "(3) More than normal wear" at bounding box center [321, 149] width 65 height 7
click at [287, 142] on input "(3) More than normal wear" at bounding box center [280, 150] width 16 height 16
radio input "true"
click at [427, 220] on p "Next" at bounding box center [424, 220] width 14 height 7
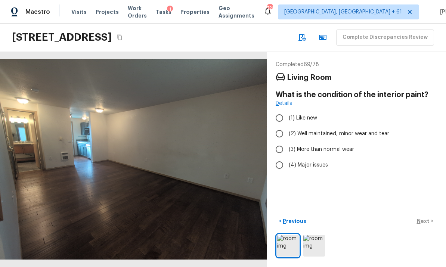
click at [317, 244] on img at bounding box center [314, 246] width 22 height 22
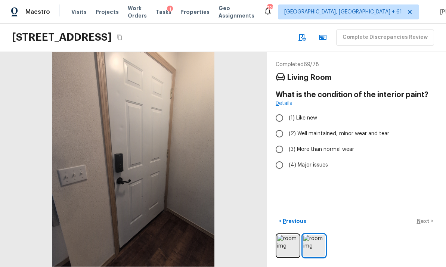
click at [343, 130] on span "(2) Well maintained, minor wear and tear" at bounding box center [339, 133] width 100 height 7
click at [287, 126] on input "(2) Well maintained, minor wear and tear" at bounding box center [280, 134] width 16 height 16
radio input "true"
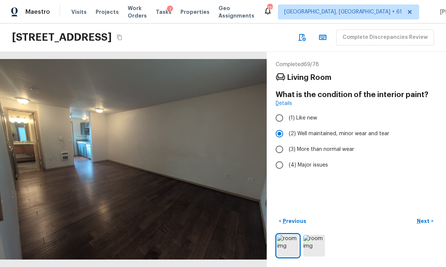
click at [423, 223] on p "Next" at bounding box center [424, 220] width 14 height 7
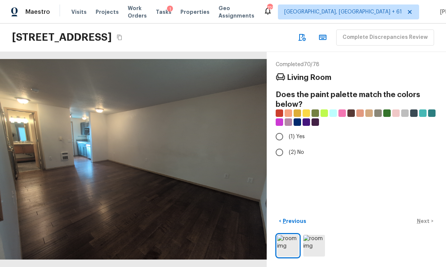
click at [286, 145] on input "(2) No" at bounding box center [280, 153] width 16 height 16
radio input "true"
click at [425, 222] on p "Next" at bounding box center [424, 220] width 14 height 7
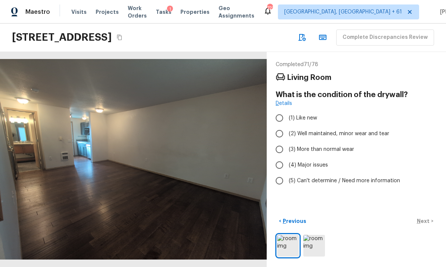
click at [331, 130] on span "(2) Well maintained, minor wear and tear" at bounding box center [339, 133] width 100 height 7
click at [287, 126] on input "(2) Well maintained, minor wear and tear" at bounding box center [280, 134] width 16 height 16
radio input "true"
click at [427, 222] on p "Next" at bounding box center [424, 220] width 14 height 7
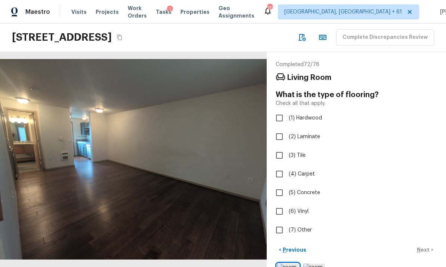
click at [310, 114] on span "(1) Hardwood" at bounding box center [305, 117] width 33 height 7
click at [287, 110] on input "(1) Hardwood" at bounding box center [280, 118] width 16 height 16
checkbox input "true"
click at [425, 246] on p "Next" at bounding box center [424, 249] width 14 height 7
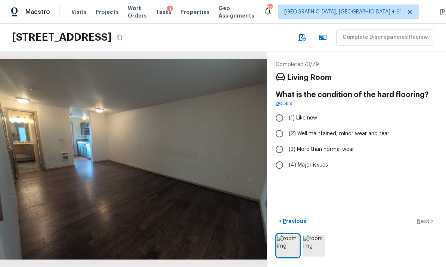
click at [325, 130] on span "(2) Well maintained, minor wear and tear" at bounding box center [339, 133] width 100 height 7
click at [287, 126] on input "(2) Well maintained, minor wear and tear" at bounding box center [280, 134] width 16 height 16
radio input "true"
click at [426, 222] on p "Next" at bounding box center [424, 220] width 14 height 7
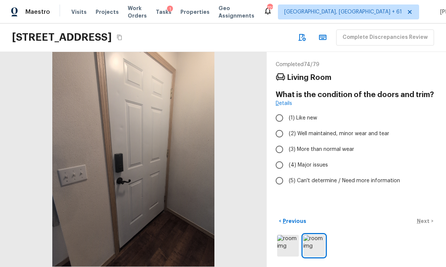
click at [339, 130] on span "(2) Well maintained, minor wear and tear" at bounding box center [339, 133] width 100 height 7
click at [287, 126] on input "(2) Well maintained, minor wear and tear" at bounding box center [280, 134] width 16 height 16
radio input "true"
click at [427, 220] on p "Next" at bounding box center [424, 220] width 14 height 7
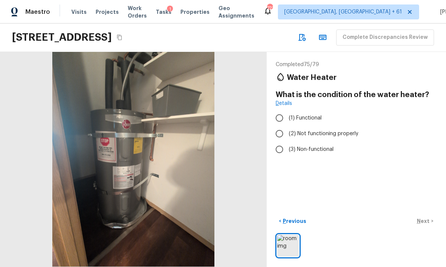
click at [309, 114] on span "(1) Functional" at bounding box center [305, 117] width 33 height 7
click at [287, 110] on input "(1) Functional" at bounding box center [280, 118] width 16 height 16
radio input "true"
click at [428, 221] on p "Next" at bounding box center [424, 220] width 14 height 7
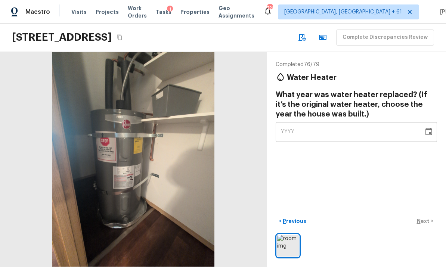
click at [430, 127] on icon "Choose date" at bounding box center [428, 131] width 9 height 9
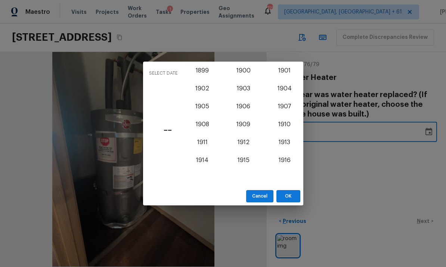
scroll to position [649, 0]
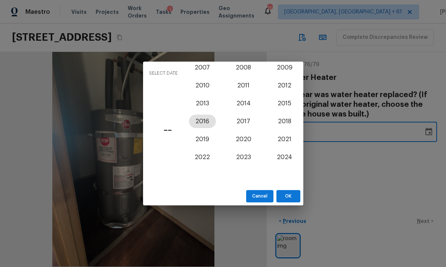
click at [204, 122] on button "2016" at bounding box center [202, 121] width 27 height 13
type input "2016"
click at [291, 197] on button "OK" at bounding box center [288, 196] width 24 height 12
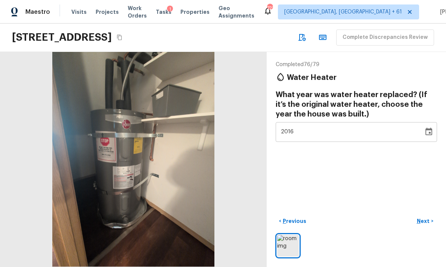
click at [426, 220] on p "Next" at bounding box center [424, 220] width 14 height 7
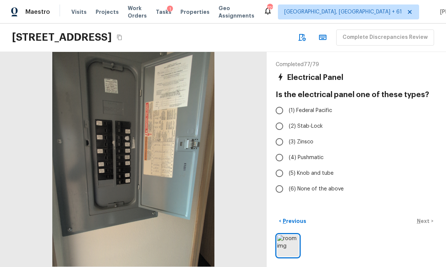
click at [323, 181] on label "(6) None of the above" at bounding box center [352, 189] width 160 height 16
click at [287, 181] on input "(6) None of the above" at bounding box center [280, 189] width 16 height 16
radio input "true"
click at [427, 224] on p "Next" at bounding box center [424, 220] width 14 height 7
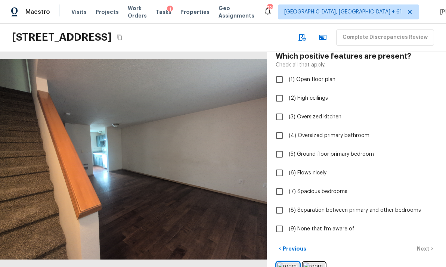
scroll to position [38, 0]
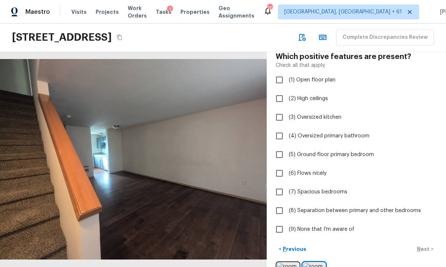
click at [337, 226] on span "(9) None that I’m aware of" at bounding box center [322, 229] width 66 height 7
click at [287, 222] on input "(9) None that I’m aware of" at bounding box center [280, 230] width 16 height 16
checkbox input "true"
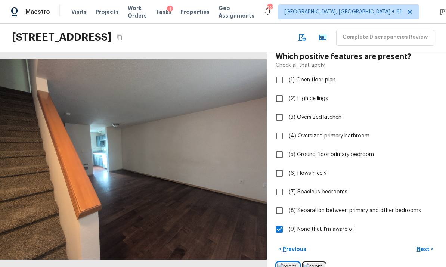
click at [425, 245] on p "Next" at bounding box center [424, 248] width 14 height 7
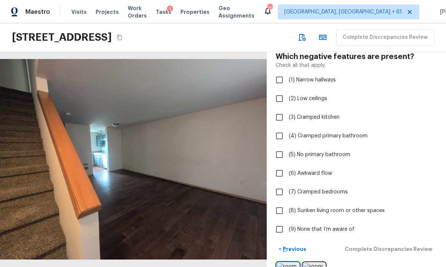
click at [337, 226] on span "(9) None that I’m aware of" at bounding box center [322, 229] width 66 height 7
click at [287, 222] on input "(9) None that I’m aware of" at bounding box center [280, 230] width 16 height 16
checkbox input "true"
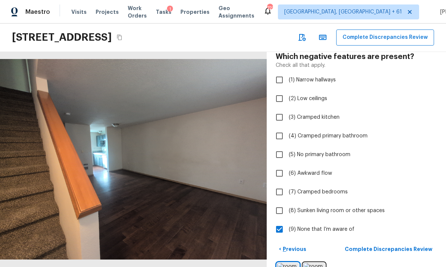
click at [403, 245] on p "Complete Discrepancies Review" at bounding box center [389, 248] width 89 height 7
